Goal: Complete application form: Complete application form

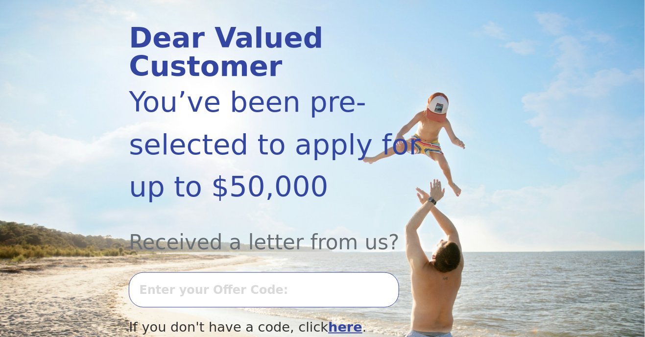
scroll to position [113, 0]
click at [320, 272] on input "text" at bounding box center [264, 289] width 271 height 35
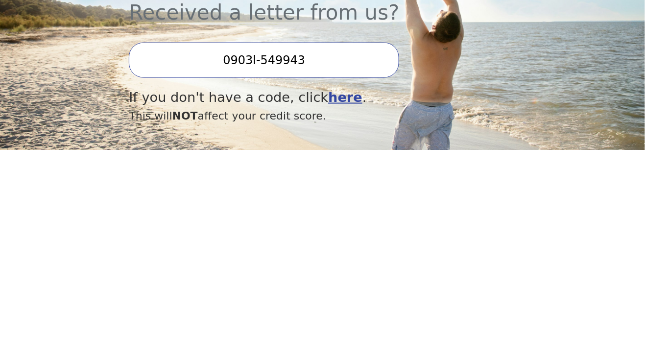
type input "0903l-549943"
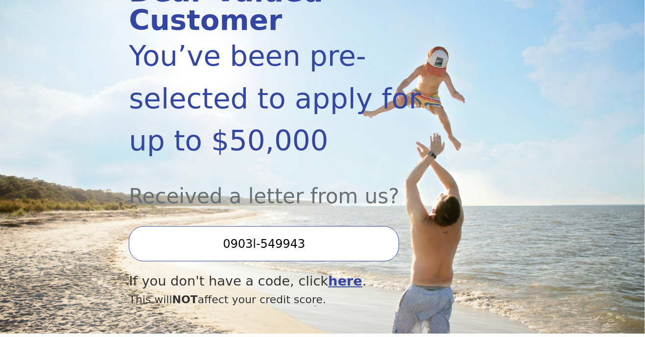
scroll to position [155, 0]
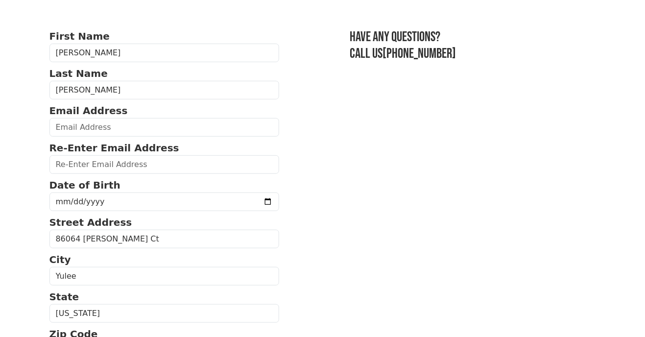
scroll to position [51, 0]
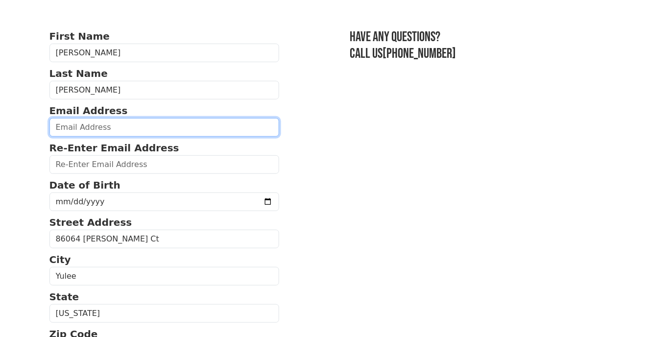
click at [130, 125] on input "email" at bounding box center [164, 127] width 230 height 19
type input "[EMAIL_ADDRESS][DOMAIN_NAME]"
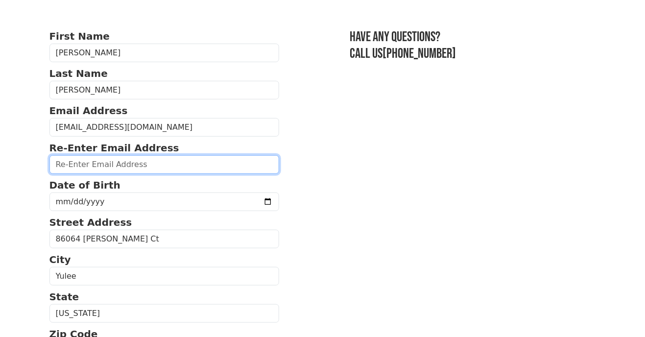
type input "[EMAIL_ADDRESS][DOMAIN_NAME]"
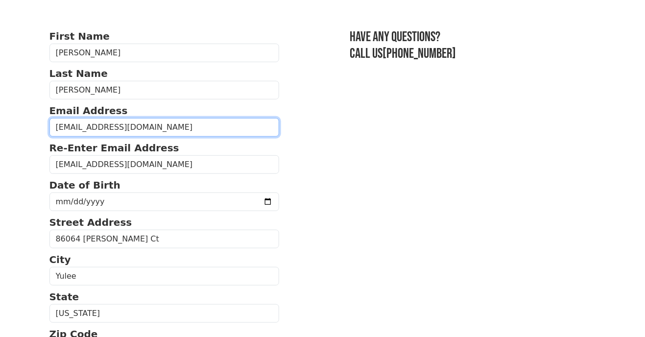
type input "[PHONE_NUMBER]"
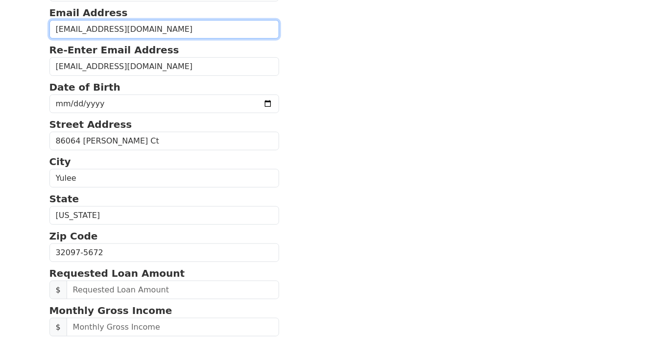
scroll to position [160, 0]
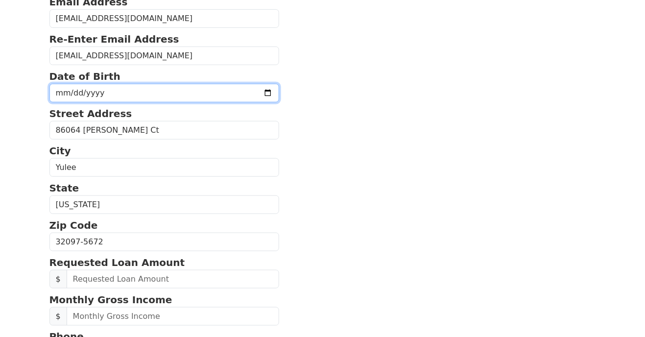
click at [141, 92] on input "date" at bounding box center [164, 93] width 230 height 19
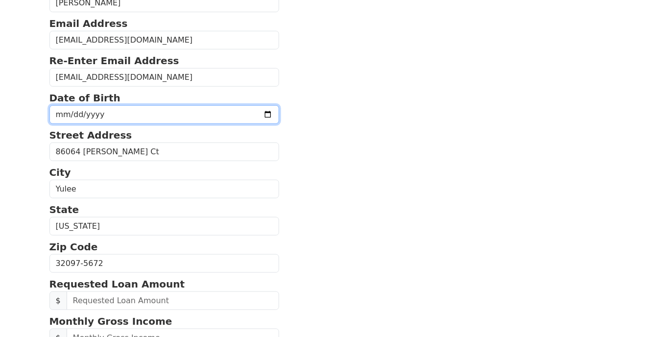
scroll to position [125, 0]
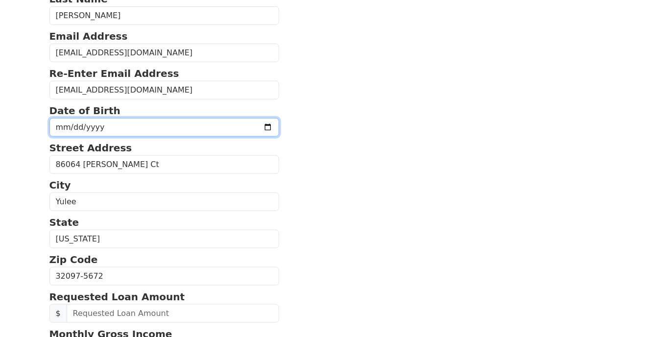
click at [167, 118] on input "date" at bounding box center [164, 127] width 230 height 19
type input "[DATE]"
click at [126, 125] on input "[DATE]" at bounding box center [164, 127] width 230 height 19
click at [222, 123] on input "[DATE]" at bounding box center [164, 127] width 230 height 19
click at [120, 123] on input "[DATE]" at bounding box center [164, 127] width 230 height 19
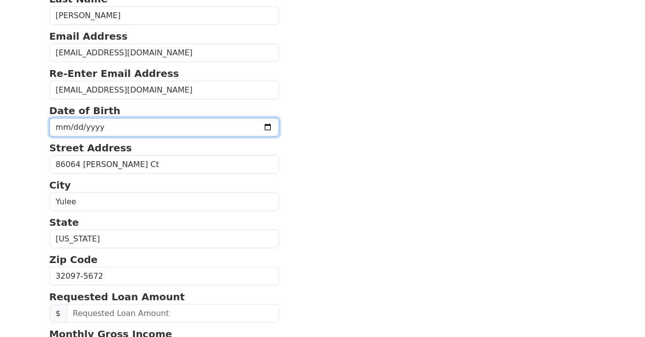
click at [127, 118] on input "[DATE]" at bounding box center [164, 127] width 230 height 19
click at [180, 121] on input "date" at bounding box center [164, 127] width 230 height 19
type input "[DATE]"
click at [129, 127] on input "[DATE]" at bounding box center [164, 127] width 230 height 19
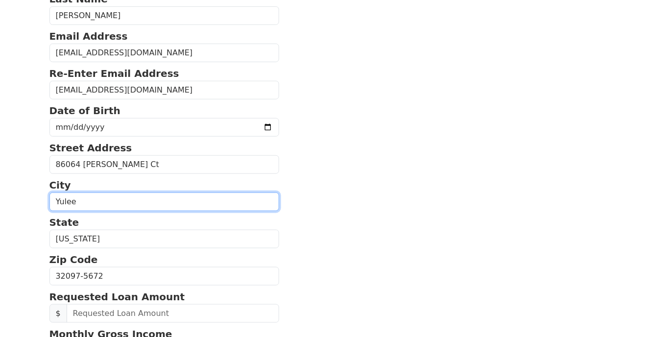
click at [102, 200] on input "Yulee" at bounding box center [164, 202] width 230 height 19
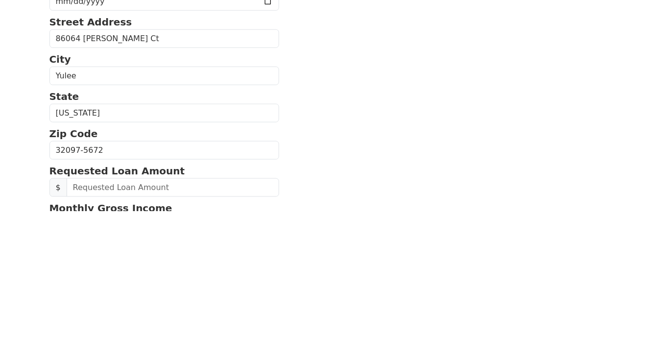
click at [387, 247] on section "First Name [PERSON_NAME] Last Name [PERSON_NAME] Email Address [EMAIL_ADDRESS][…" at bounding box center [322, 274] width 547 height 640
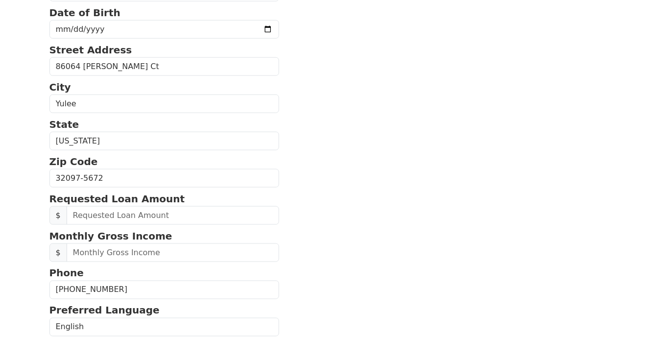
scroll to position [231, 0]
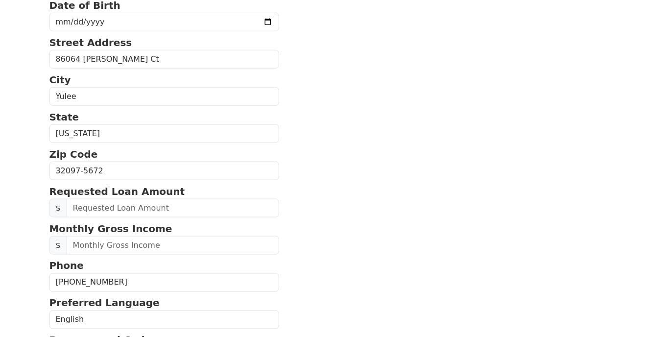
click at [444, 164] on section "First Name [PERSON_NAME] Last Name [PERSON_NAME] Email Address [EMAIL_ADDRESS][…" at bounding box center [322, 169] width 547 height 640
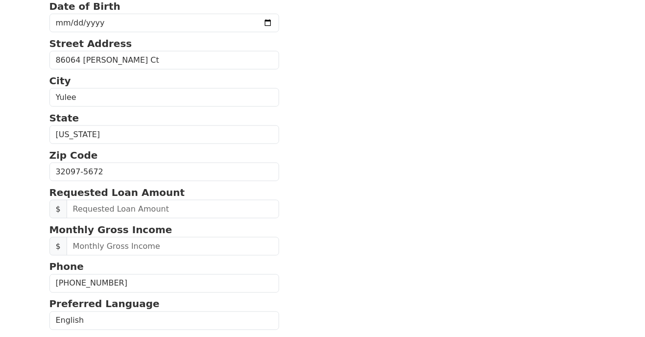
scroll to position [229, 0]
click at [451, 211] on section "First Name [PERSON_NAME] Last Name [PERSON_NAME] Email Address [EMAIL_ADDRESS][…" at bounding box center [322, 171] width 547 height 640
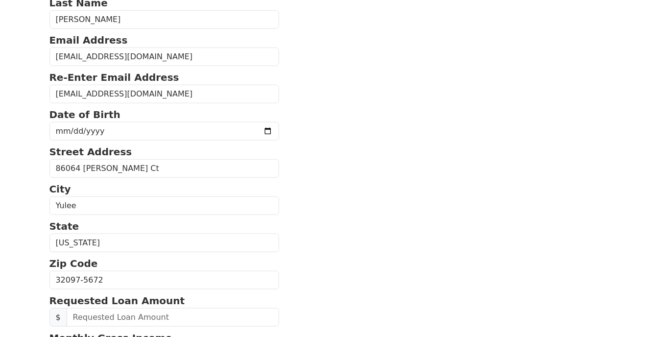
scroll to position [119, 0]
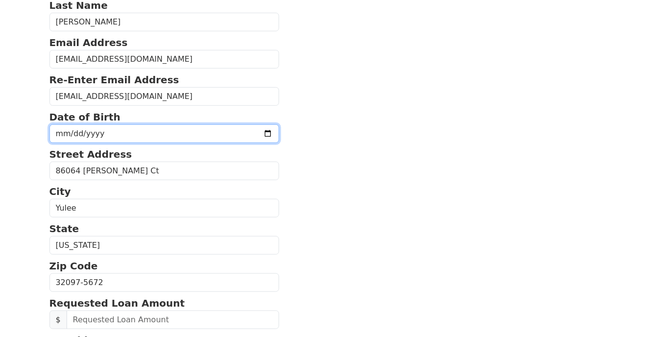
click at [78, 128] on input "date" at bounding box center [164, 133] width 230 height 19
type input "[DATE]"
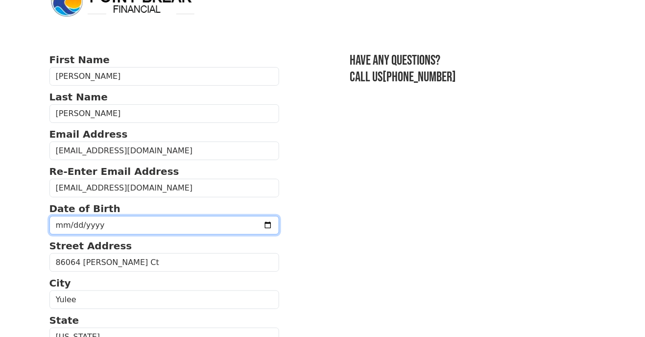
scroll to position [0, 0]
